Goal: Transaction & Acquisition: Purchase product/service

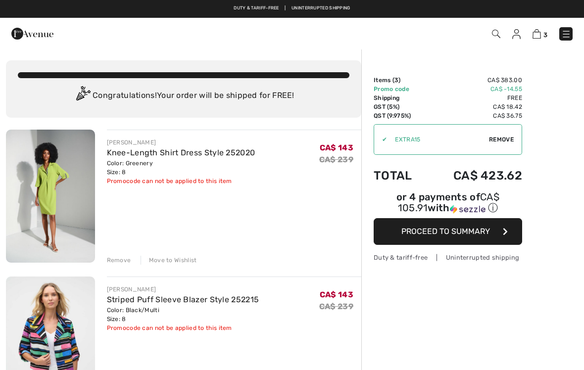
click at [540, 33] on img at bounding box center [536, 33] width 8 height 9
click at [505, 232] on icon "button" at bounding box center [505, 232] width 5 height 8
click at [475, 236] on span "Proceed to Summary" at bounding box center [445, 231] width 89 height 9
click at [422, 225] on button "Proceed to Summary" at bounding box center [447, 231] width 148 height 27
